Goal: Navigation & Orientation: Understand site structure

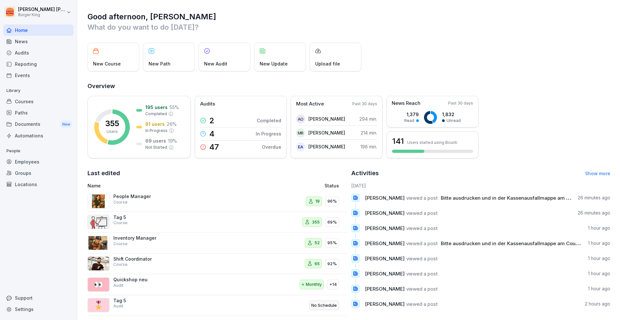
click at [38, 63] on div "Reporting" at bounding box center [38, 63] width 70 height 11
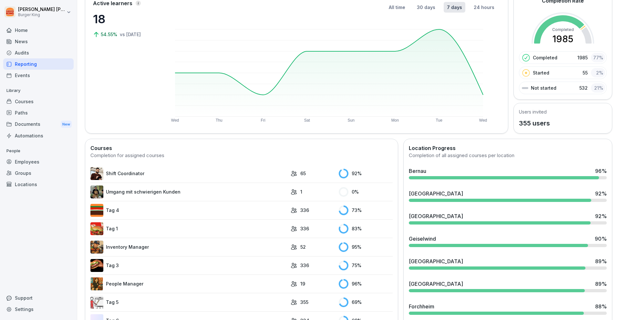
scroll to position [49, 0]
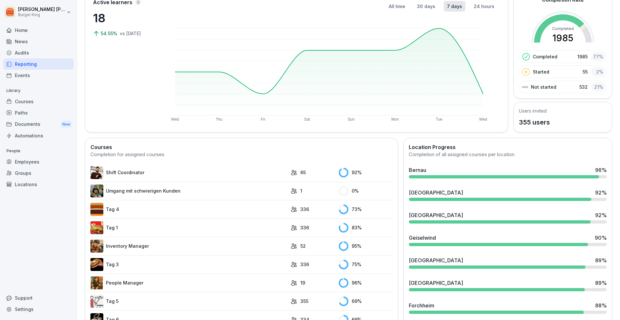
click at [22, 48] on div "Audits" at bounding box center [38, 52] width 70 height 11
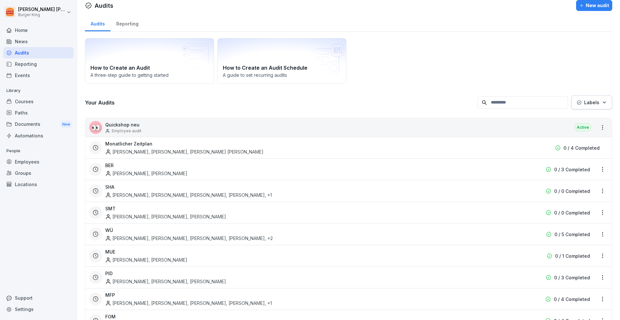
click at [47, 65] on div "Reporting" at bounding box center [38, 63] width 70 height 11
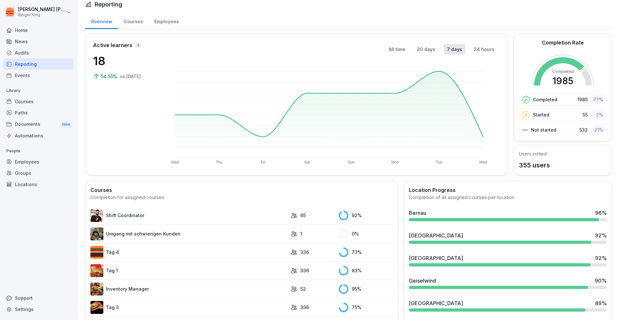
click at [161, 24] on div "Employees" at bounding box center [166, 21] width 36 height 16
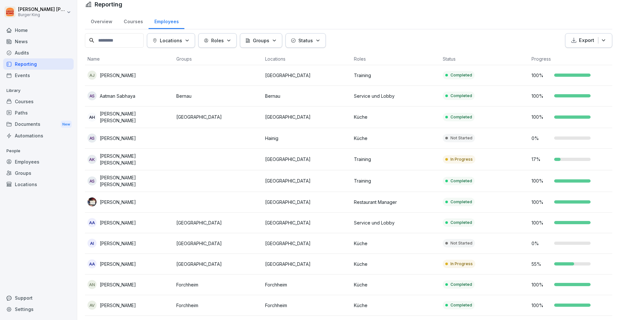
click at [177, 36] on button "Locations" at bounding box center [171, 40] width 48 height 15
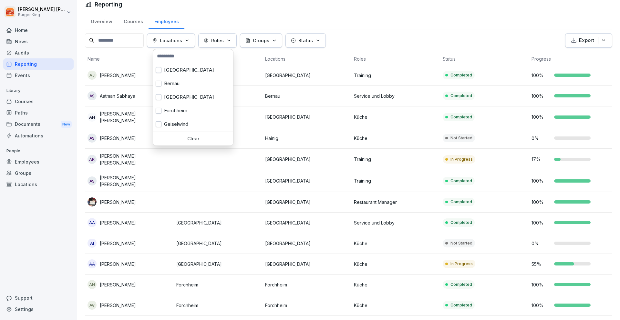
click at [213, 22] on html "[PERSON_NAME] Burger King Home News Audits Reporting Events Library Courses Pat…" at bounding box center [310, 160] width 620 height 320
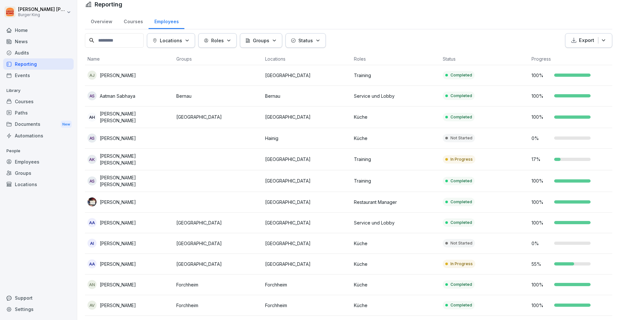
click at [53, 172] on div "Groups" at bounding box center [38, 172] width 70 height 11
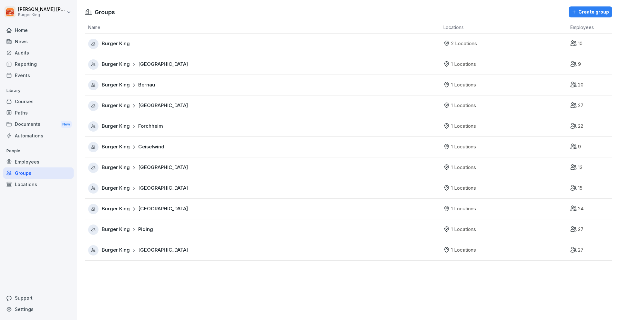
click at [54, 197] on div "Home News Audits Reporting Events Library Courses Paths Documents New Automatio…" at bounding box center [38, 169] width 70 height 296
click at [56, 188] on div "Locations" at bounding box center [38, 184] width 70 height 11
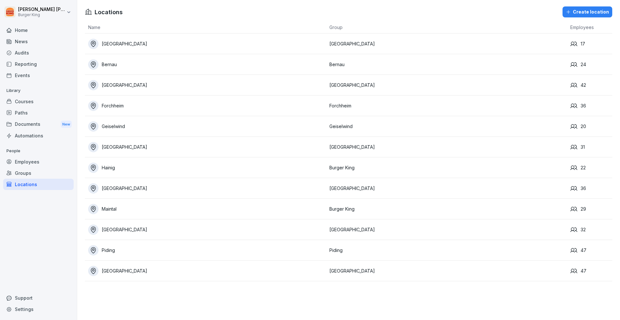
click at [56, 176] on div "Groups" at bounding box center [38, 172] width 70 height 11
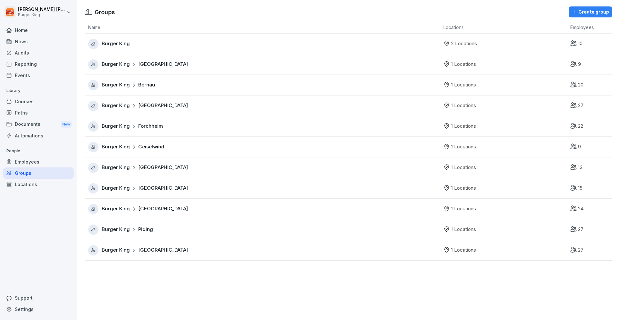
click at [46, 31] on div "Home" at bounding box center [38, 30] width 70 height 11
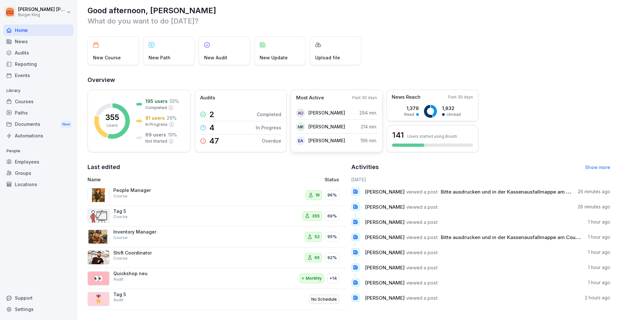
scroll to position [12, 0]
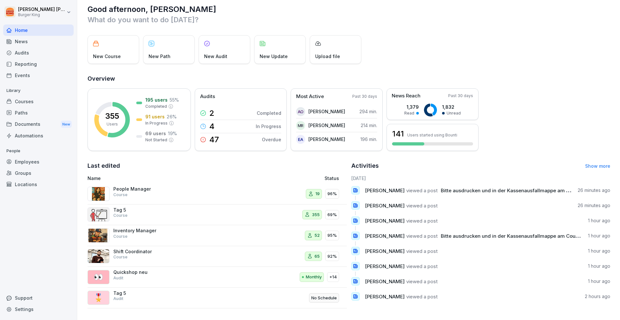
click at [52, 55] on div "Audits" at bounding box center [38, 52] width 70 height 11
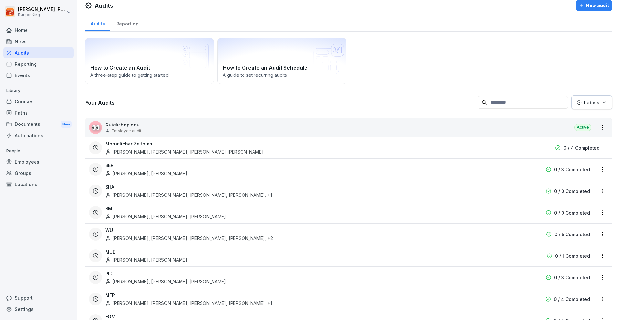
click at [55, 65] on div "Reporting" at bounding box center [38, 63] width 70 height 11
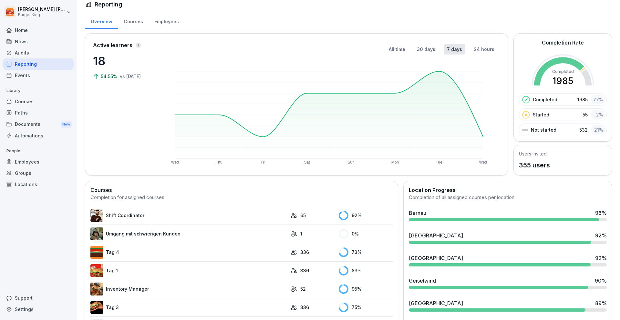
click at [162, 23] on div "Employees" at bounding box center [166, 21] width 36 height 16
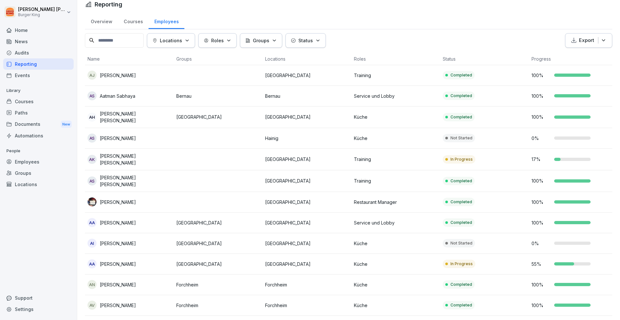
click at [86, 24] on div "Overview" at bounding box center [101, 21] width 33 height 16
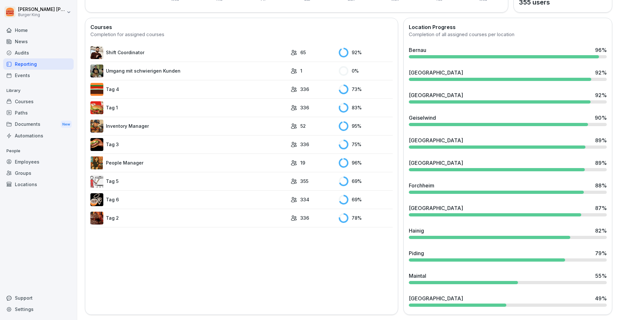
scroll to position [174, 0]
drag, startPoint x: 63, startPoint y: 130, endPoint x: 57, endPoint y: 133, distance: 6.5
click at [57, 133] on div "Automations" at bounding box center [38, 135] width 70 height 11
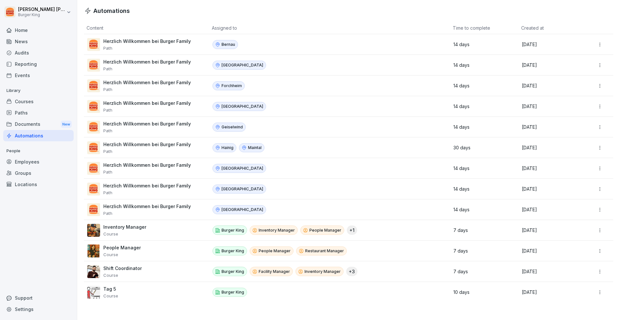
click at [48, 126] on div "Documents New" at bounding box center [38, 124] width 70 height 12
